Goal: Information Seeking & Learning: Find specific fact

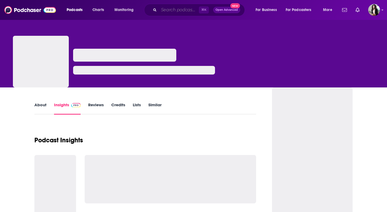
click at [174, 11] on input "Search podcasts, credits, & more..." at bounding box center [179, 10] width 40 height 9
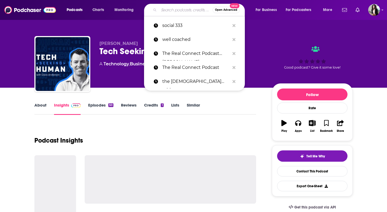
paste input "The Bywords Podcas"
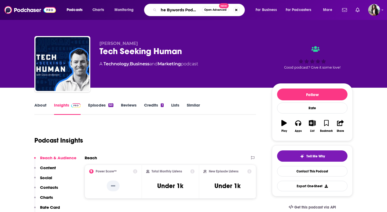
type input "The Bywords Podcast"
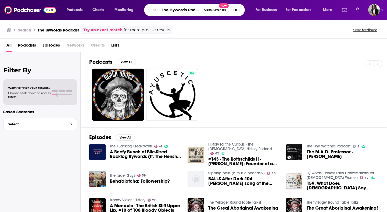
click at [191, 13] on input "The Bywords Podcast" at bounding box center [180, 10] width 43 height 9
click at [195, 10] on input "The Bywords Podcast" at bounding box center [180, 10] width 43 height 9
click at [180, 14] on input "The Bywords Podcast" at bounding box center [180, 10] width 43 height 9
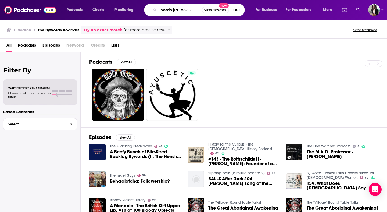
scroll to position [0, 12]
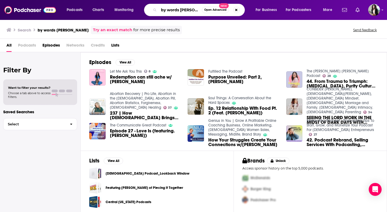
click at [185, 11] on input "by words [PERSON_NAME]" at bounding box center [180, 10] width 43 height 9
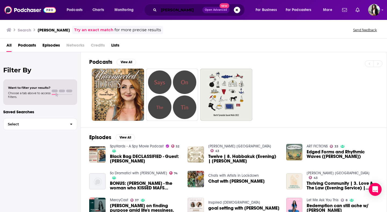
click at [192, 10] on input "[PERSON_NAME]" at bounding box center [181, 10] width 44 height 9
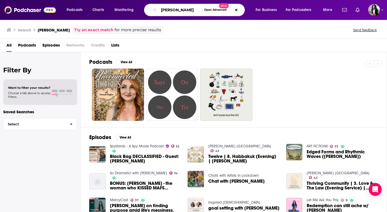
click at [192, 10] on input "[PERSON_NAME]" at bounding box center [180, 10] width 43 height 9
paste input "By Words: Honest Faith Conversations for [DEMOGRAPHIC_DATA] Women"
type input "By Words: Honest Faith Conversations for [DEMOGRAPHIC_DATA] Women"
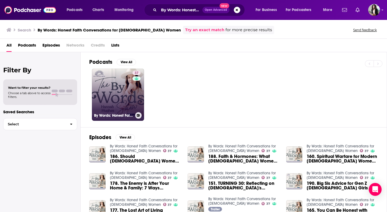
click at [127, 91] on link "37 By Words: Honest Faith Conversations for [DEMOGRAPHIC_DATA] Women" at bounding box center [118, 95] width 52 height 52
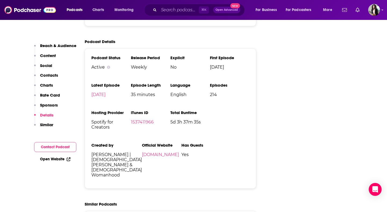
scroll to position [625, 0]
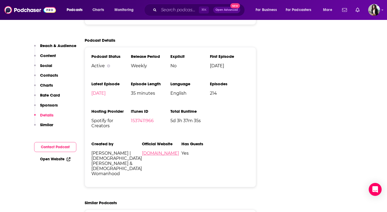
click at [142, 151] on link "[DOMAIN_NAME]" at bounding box center [160, 152] width 37 height 5
